Goal: Entertainment & Leisure: Consume media (video, audio)

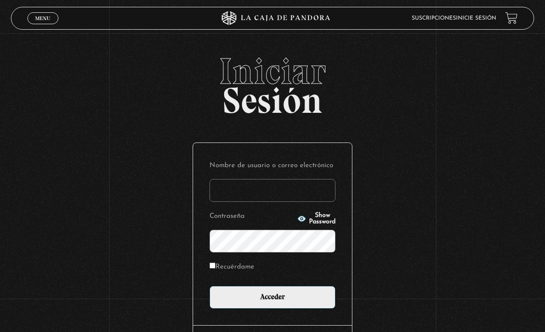
type input "Kim M"
click at [273, 302] on input "Acceder" at bounding box center [273, 297] width 126 height 23
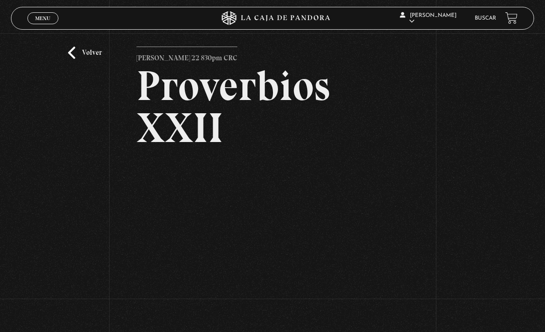
scroll to position [19, 0]
click at [82, 59] on link "Volver" at bounding box center [85, 53] width 34 height 12
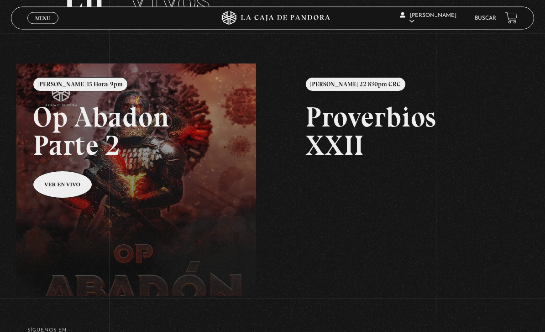
scroll to position [76, 0]
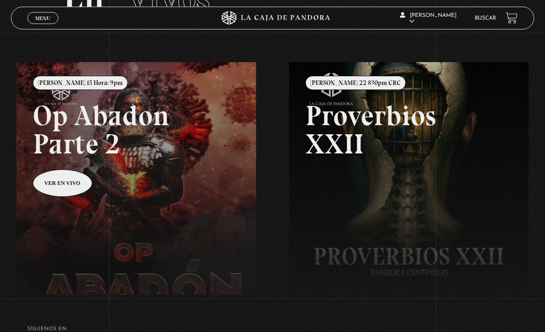
click at [44, 13] on link "Menu Cerrar" at bounding box center [42, 18] width 31 height 12
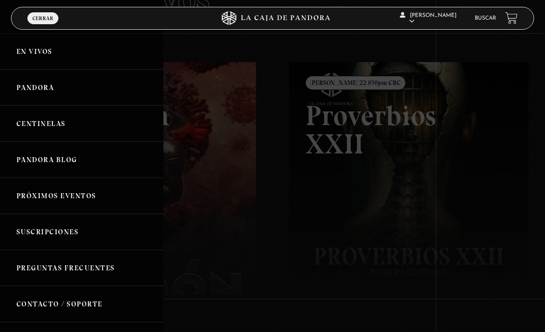
click at [35, 120] on link "Centinelas" at bounding box center [81, 123] width 163 height 36
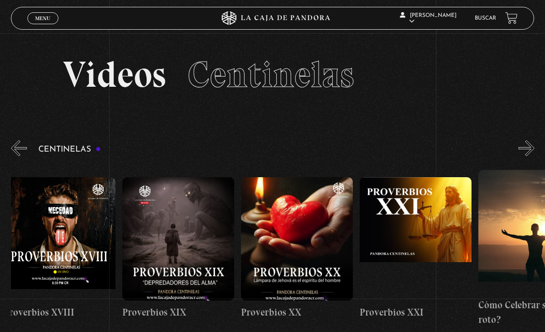
scroll to position [0, 2375]
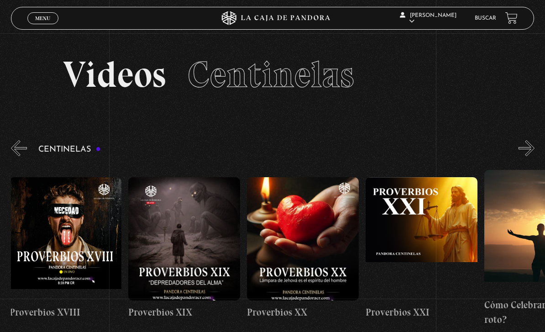
click at [197, 244] on figure at bounding box center [184, 238] width 112 height 123
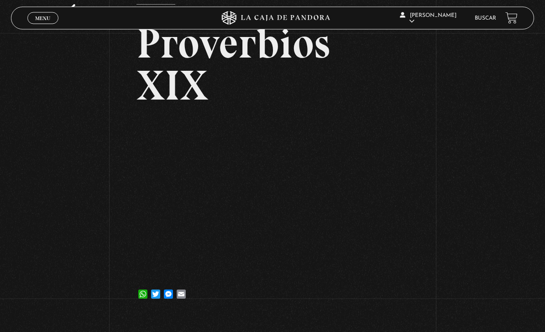
scroll to position [62, 0]
click at [494, 82] on div "Volver 1 abril, 2025 Proverbios XIX WhatsApp Twitter Messenger Email" at bounding box center [272, 143] width 545 height 344
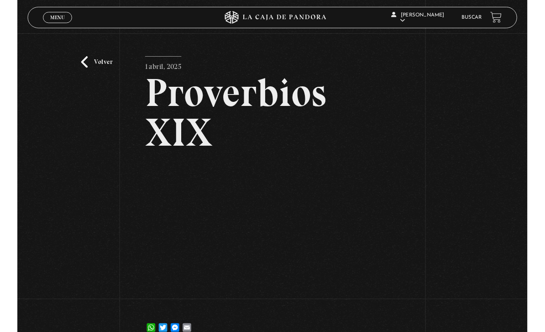
scroll to position [48, 0]
